Goal: Navigation & Orientation: Find specific page/section

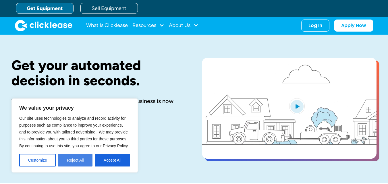
click at [71, 162] on button "Reject All" at bounding box center [75, 160] width 34 height 13
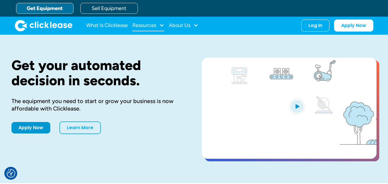
click at [163, 25] on div at bounding box center [161, 25] width 5 height 5
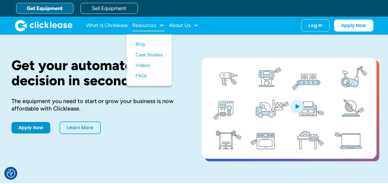
click at [163, 25] on div at bounding box center [161, 25] width 5 height 5
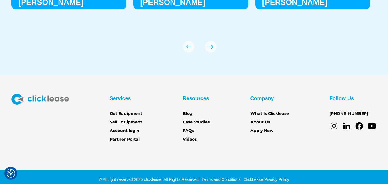
scroll to position [2040, 0]
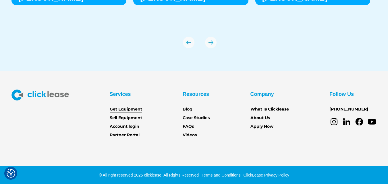
click at [120, 108] on link "Get Equipment" at bounding box center [126, 109] width 32 height 6
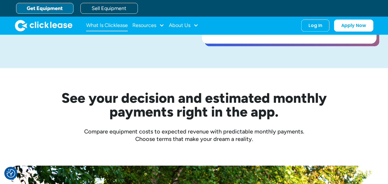
scroll to position [115, 0]
